Goal: Communication & Community: Participate in discussion

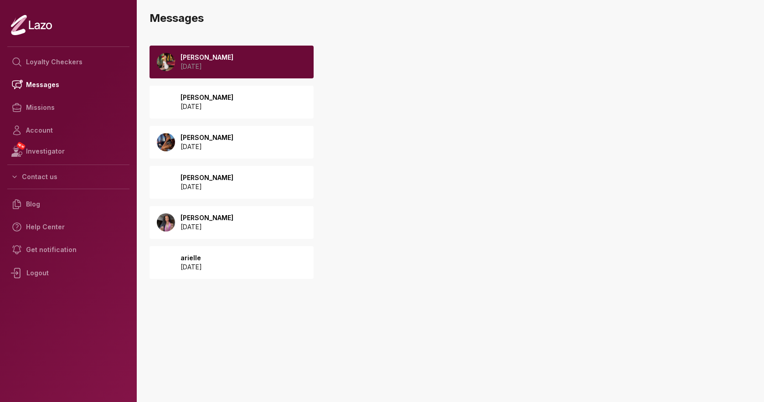
click at [278, 61] on div "[PERSON_NAME] [DATE]" at bounding box center [232, 62] width 164 height 33
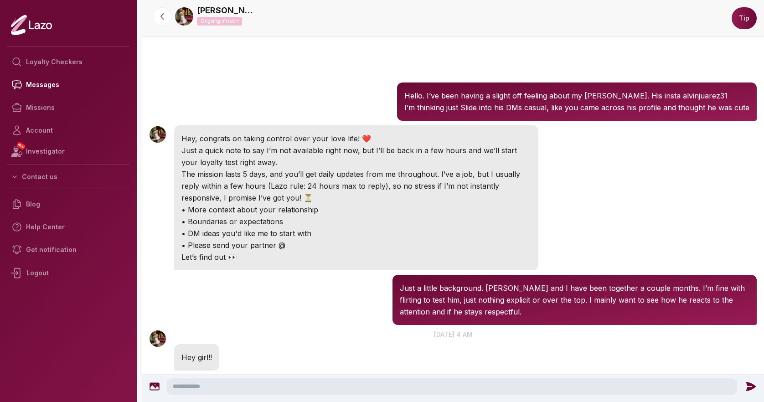
scroll to position [305, 0]
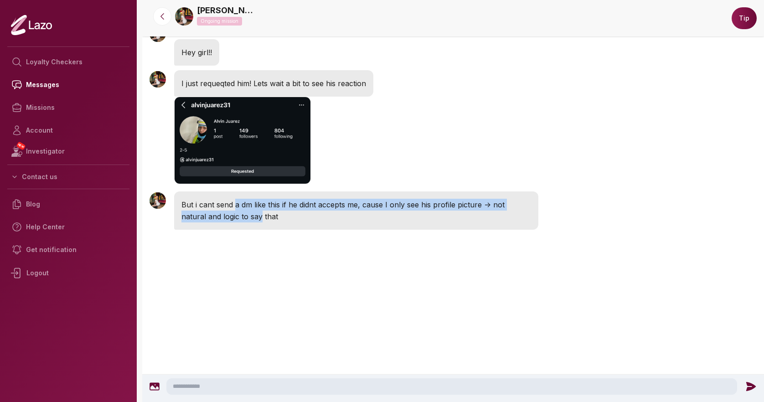
click at [235, 211] on p "But i cant send a dm like this if he didnt accepts me, cause I only see his pro…" at bounding box center [356, 211] width 350 height 24
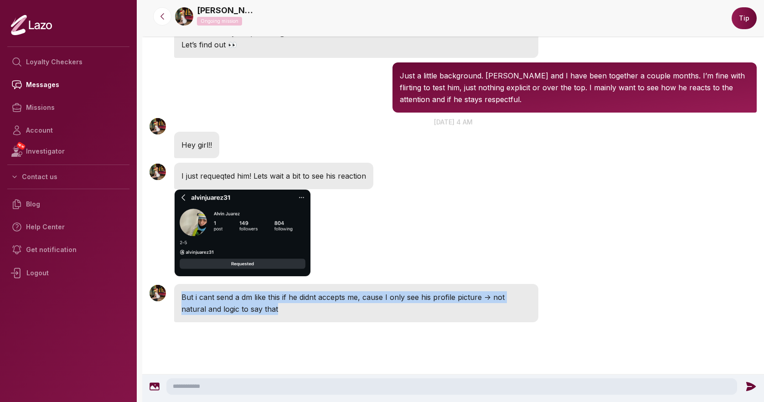
scroll to position [208, 0]
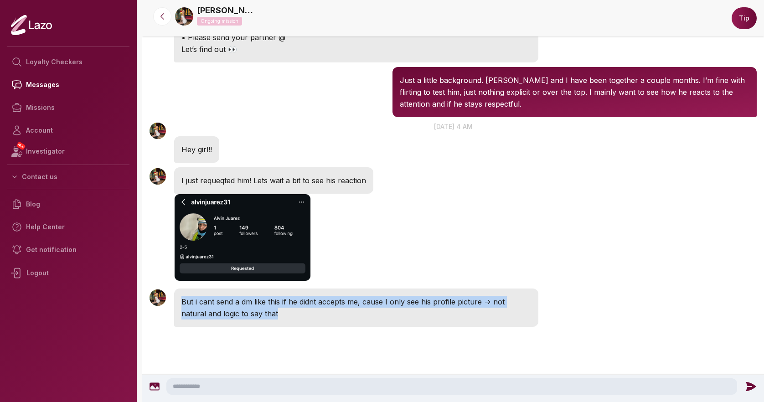
click at [270, 305] on p "But i cant send a dm like this if he didnt accepts me, cause I only see his pro…" at bounding box center [356, 308] width 350 height 24
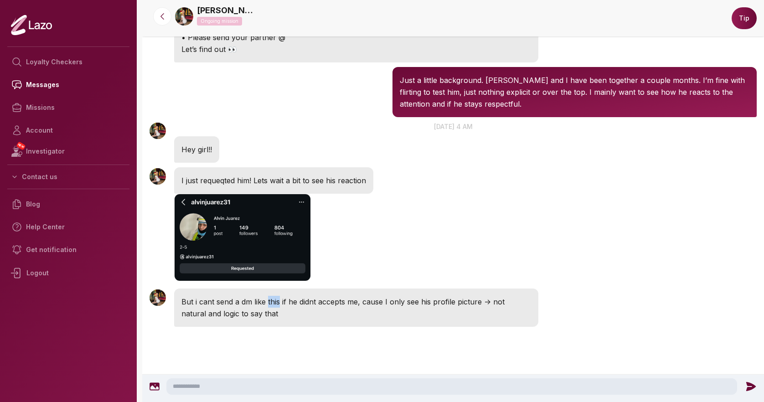
click at [270, 305] on p "But i cant send a dm like this if he didnt accepts me, cause I only see his pro…" at bounding box center [356, 308] width 350 height 24
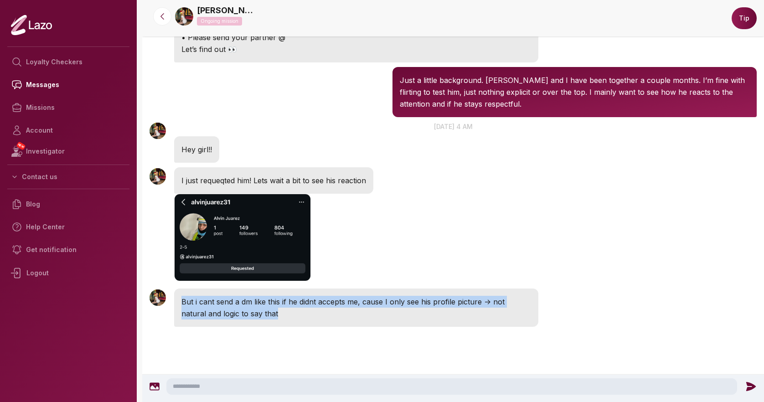
click at [270, 305] on p "But i cant send a dm like this if he didnt accepts me, cause I only see his pro…" at bounding box center [356, 308] width 350 height 24
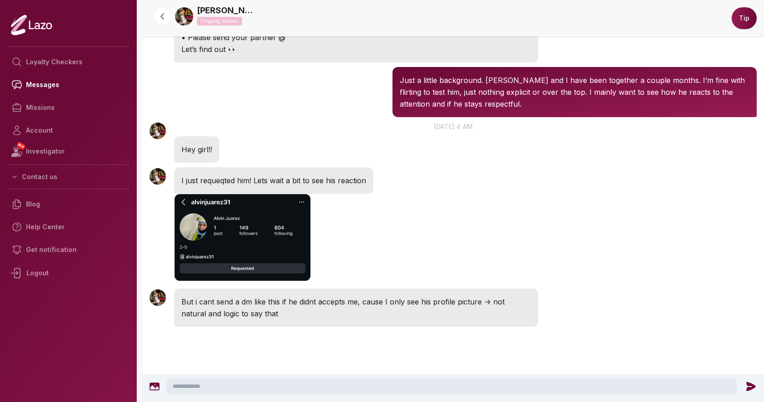
click at [280, 305] on p "But i cant send a dm like this if he didnt accepts me, cause I only see his pro…" at bounding box center [356, 308] width 350 height 24
click at [254, 171] on div "I just requeqted him! Lets wait a bit to see his reaction" at bounding box center [273, 180] width 199 height 26
click at [254, 172] on div "I just requeqted him! Lets wait a bit to see his reaction" at bounding box center [273, 180] width 199 height 26
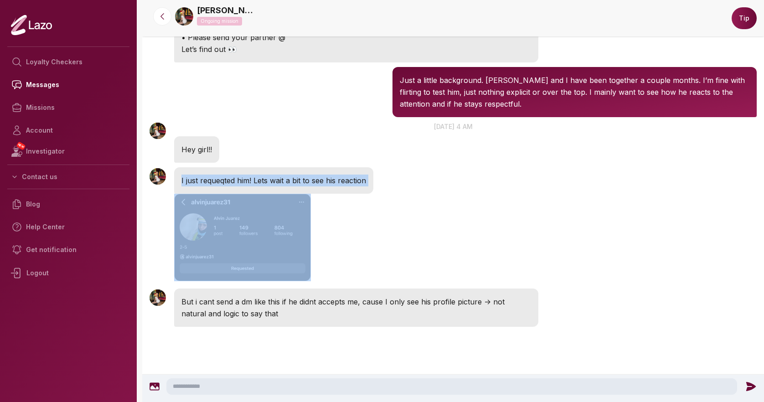
click at [254, 172] on div "I just requeqted him! Lets wait a bit to see his reaction" at bounding box center [273, 180] width 199 height 26
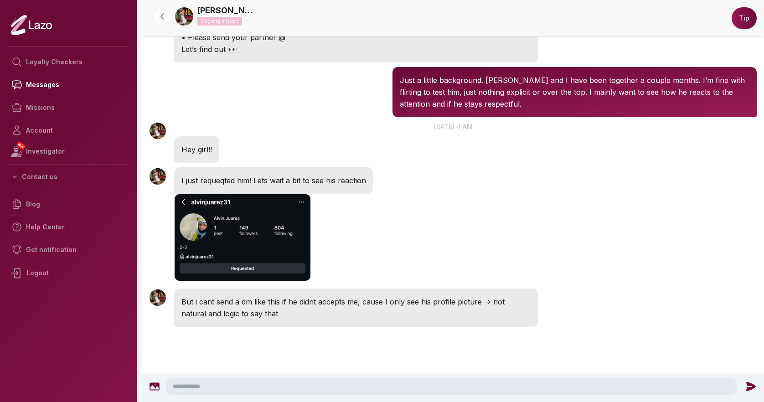
click at [253, 315] on p "But i cant send a dm like this if he didnt accepts me, cause I only see his pro…" at bounding box center [356, 308] width 350 height 24
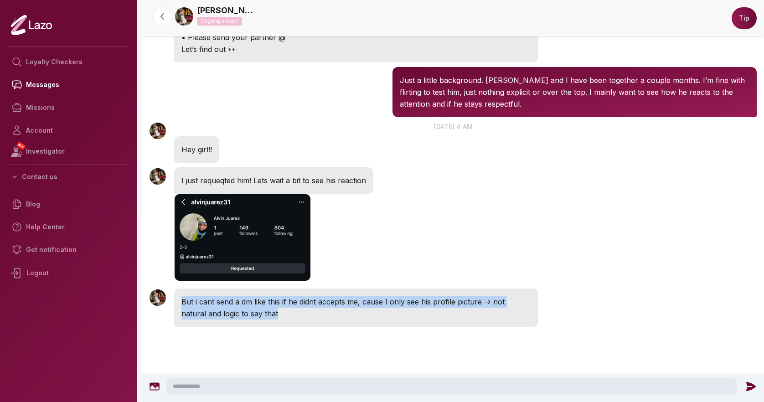
click at [253, 315] on p "But i cant send a dm like this if he didnt accepts me, cause I only see his pro…" at bounding box center [356, 308] width 350 height 24
click at [253, 306] on p "But i cant send a dm like this if he didnt accepts me, cause I only see his pro…" at bounding box center [356, 308] width 350 height 24
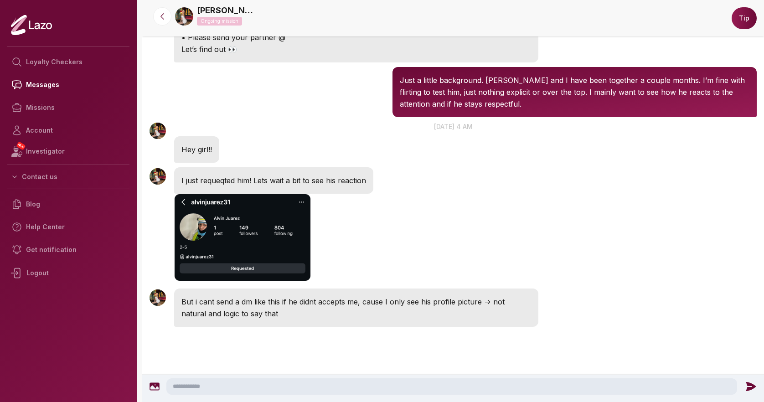
click at [238, 383] on textarea at bounding box center [451, 386] width 571 height 16
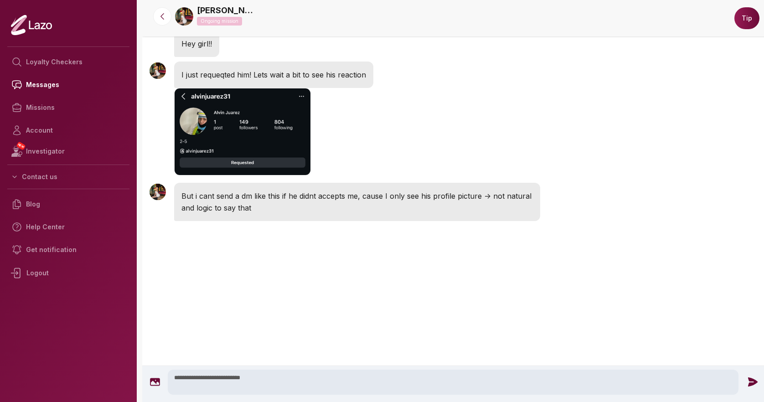
scroll to position [290, 0]
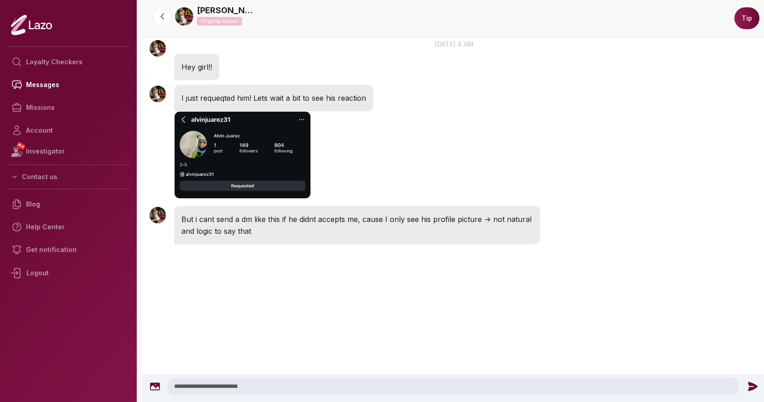
type textarea "**********"
click at [750, 386] on icon at bounding box center [753, 387] width 12 height 12
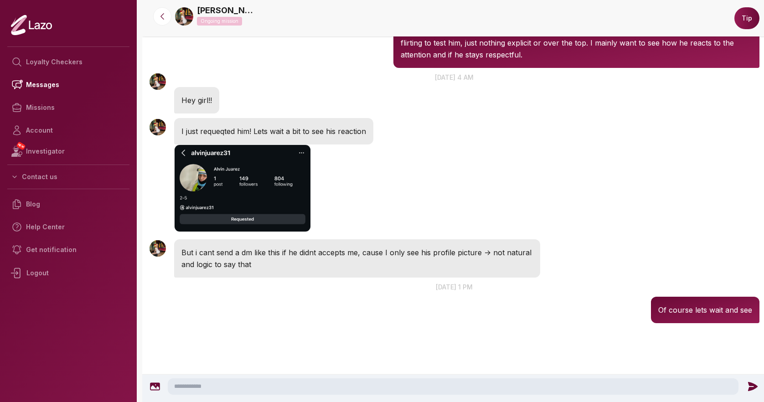
scroll to position [254, 0]
